Goal: Information Seeking & Learning: Learn about a topic

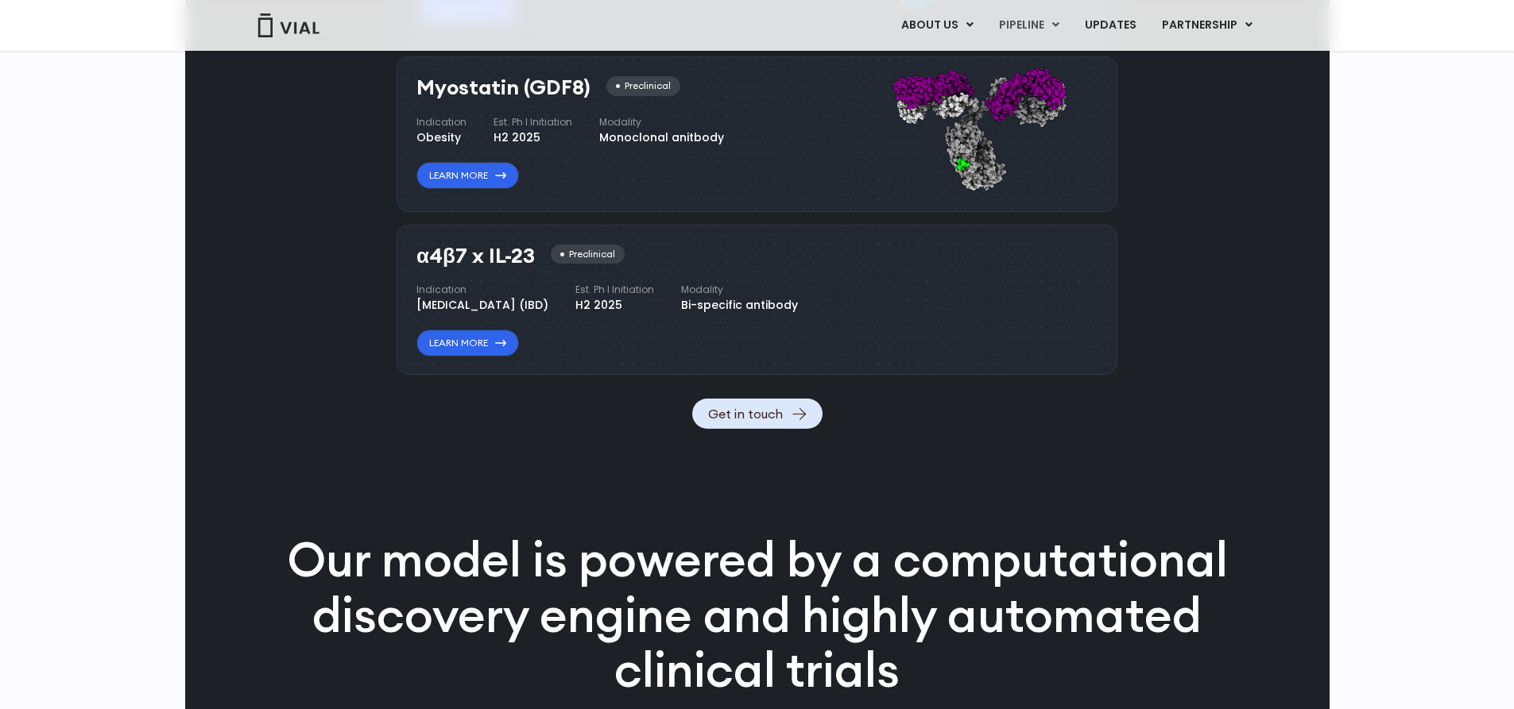
scroll to position [1668, 0]
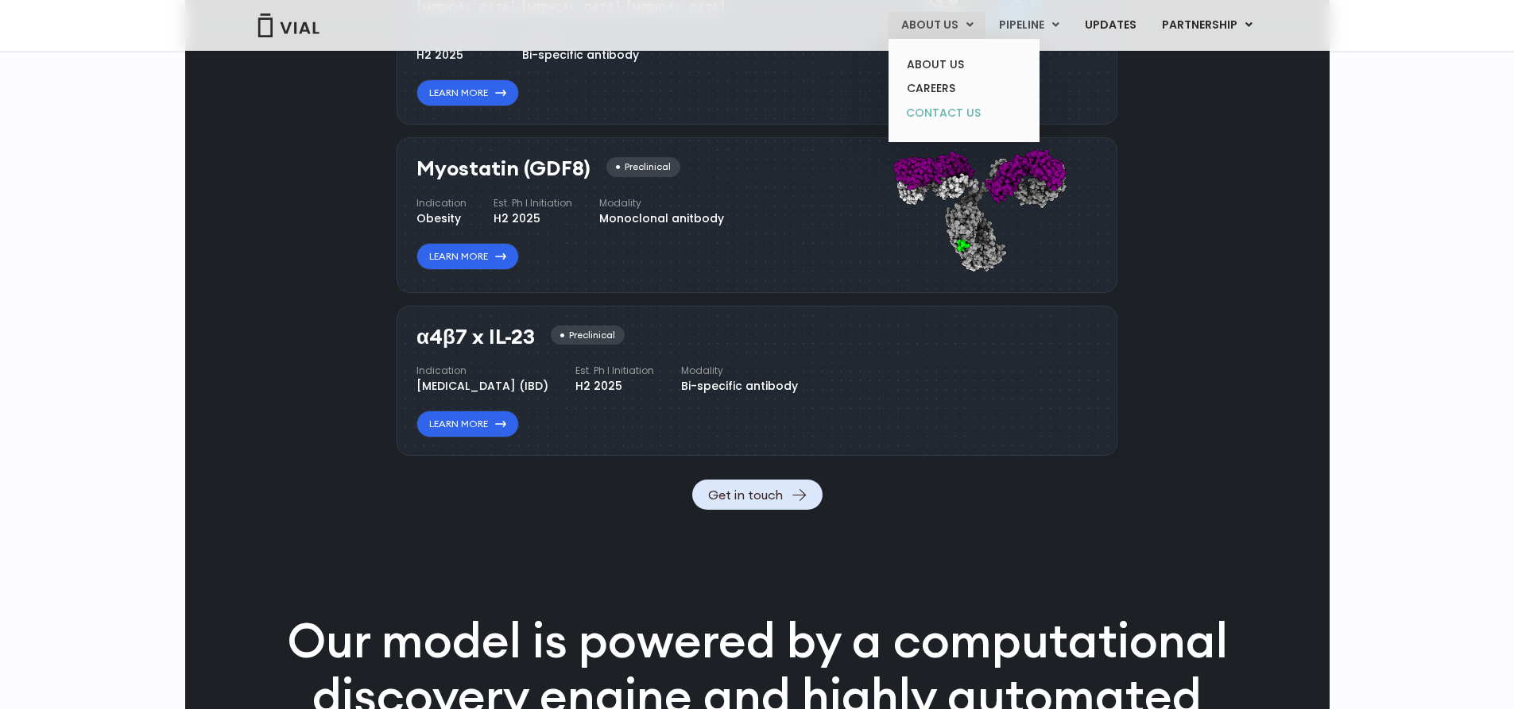
click at [967, 110] on link "CONTACT US" at bounding box center [963, 113] width 139 height 25
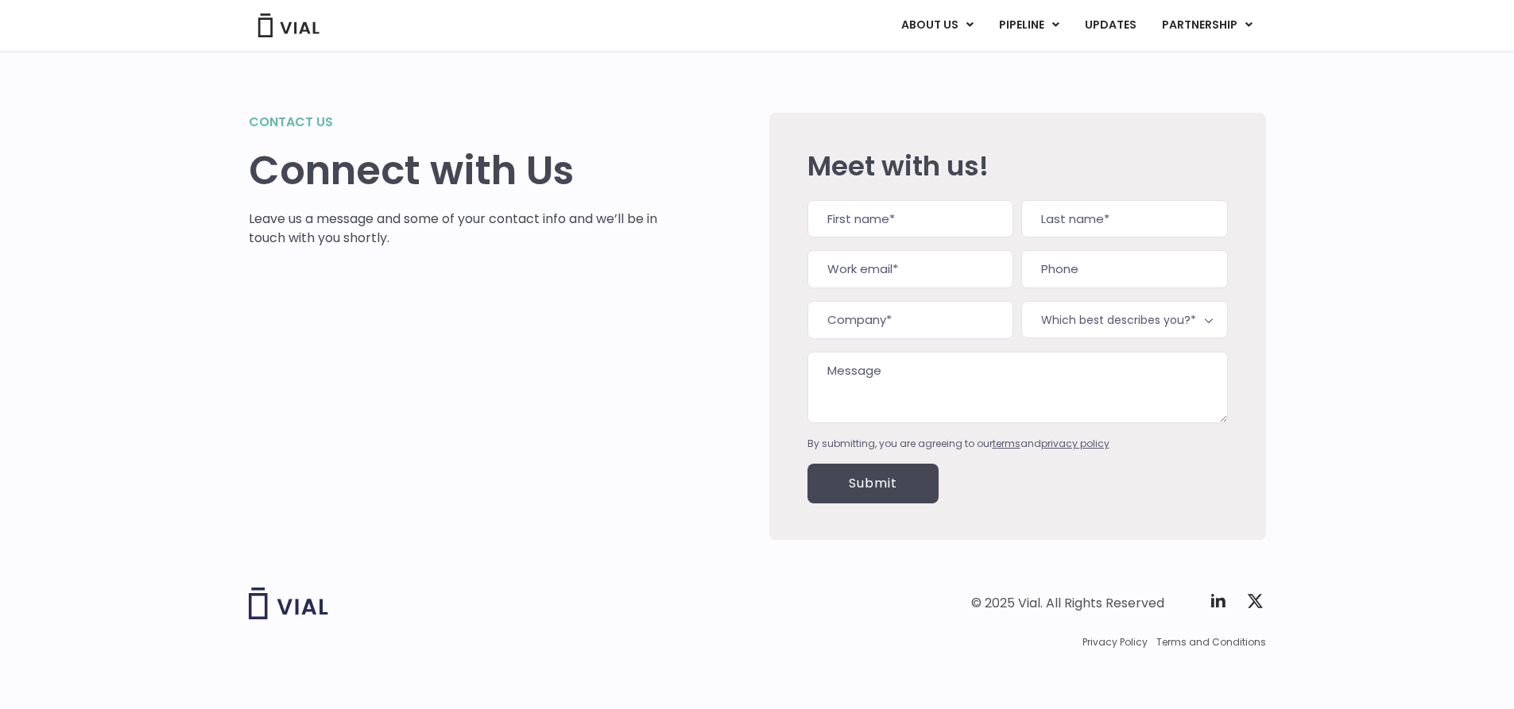
scroll to position [17, 0]
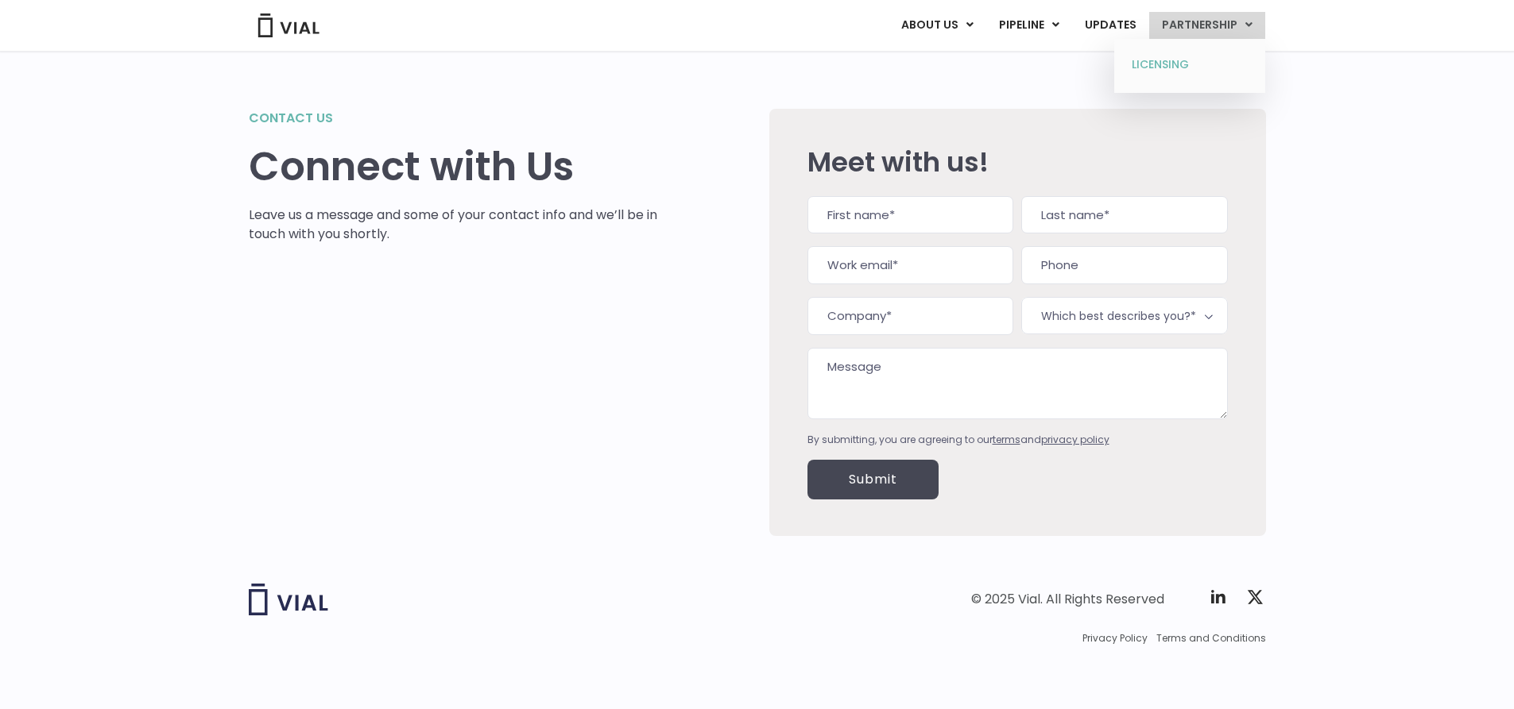
click at [1170, 73] on link "LICENSING" at bounding box center [1188, 64] width 139 height 25
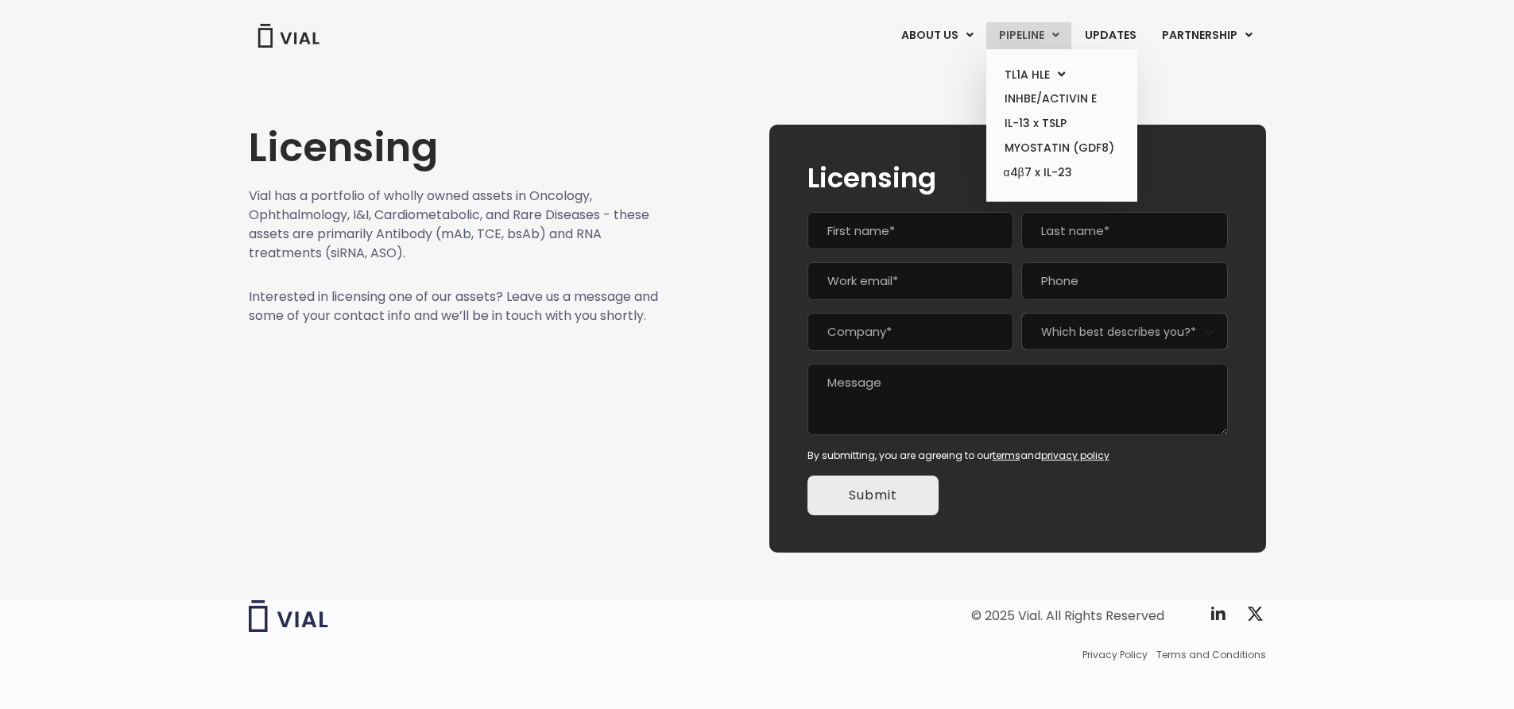
click at [1031, 28] on link "PIPELINE" at bounding box center [1028, 35] width 85 height 27
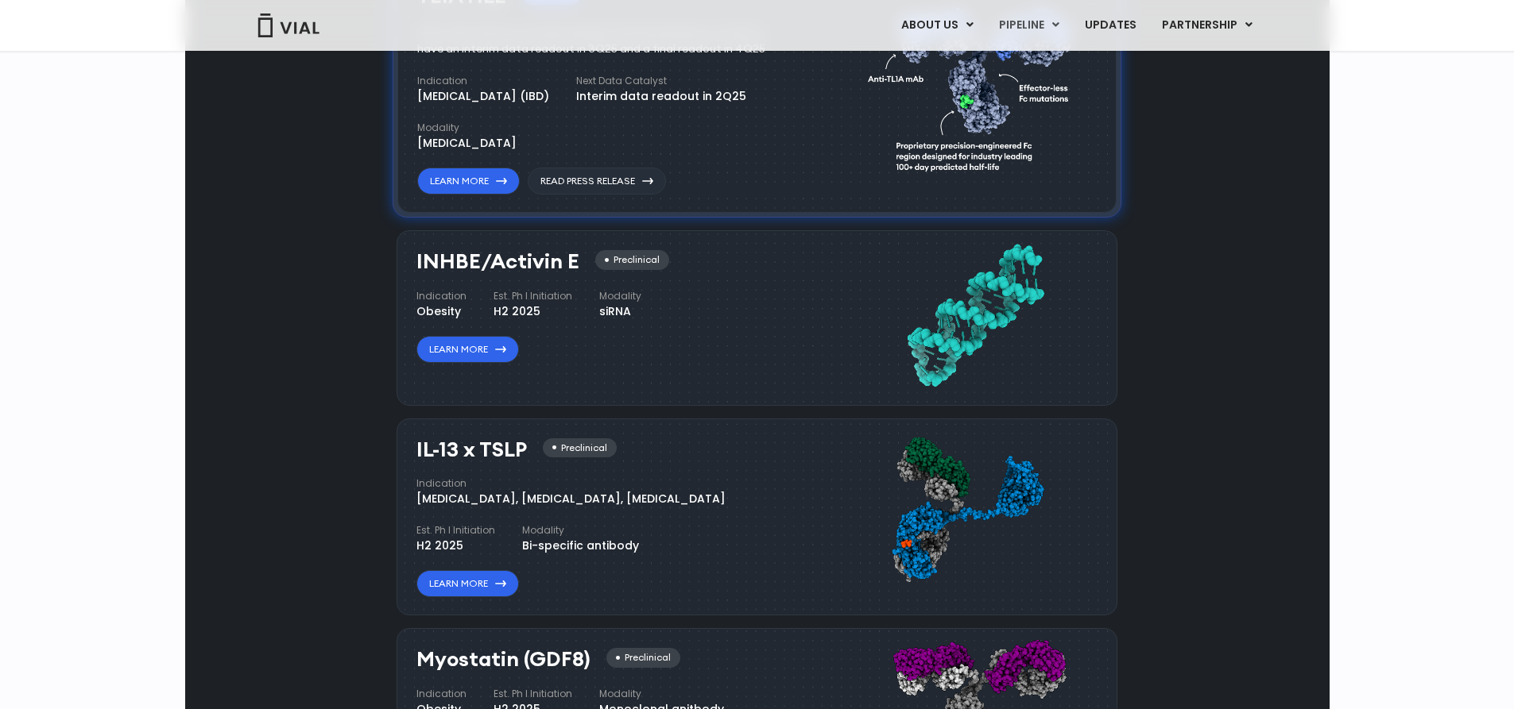
click at [505, 180] on div "TL1A HLE Phase I VIAL-TL1A-HLE has started a phase 1 trial and remains on track…" at bounding box center [756, 89] width 719 height 249
copy h3 "TL1A HLE"
